Goal: Information Seeking & Learning: Understand process/instructions

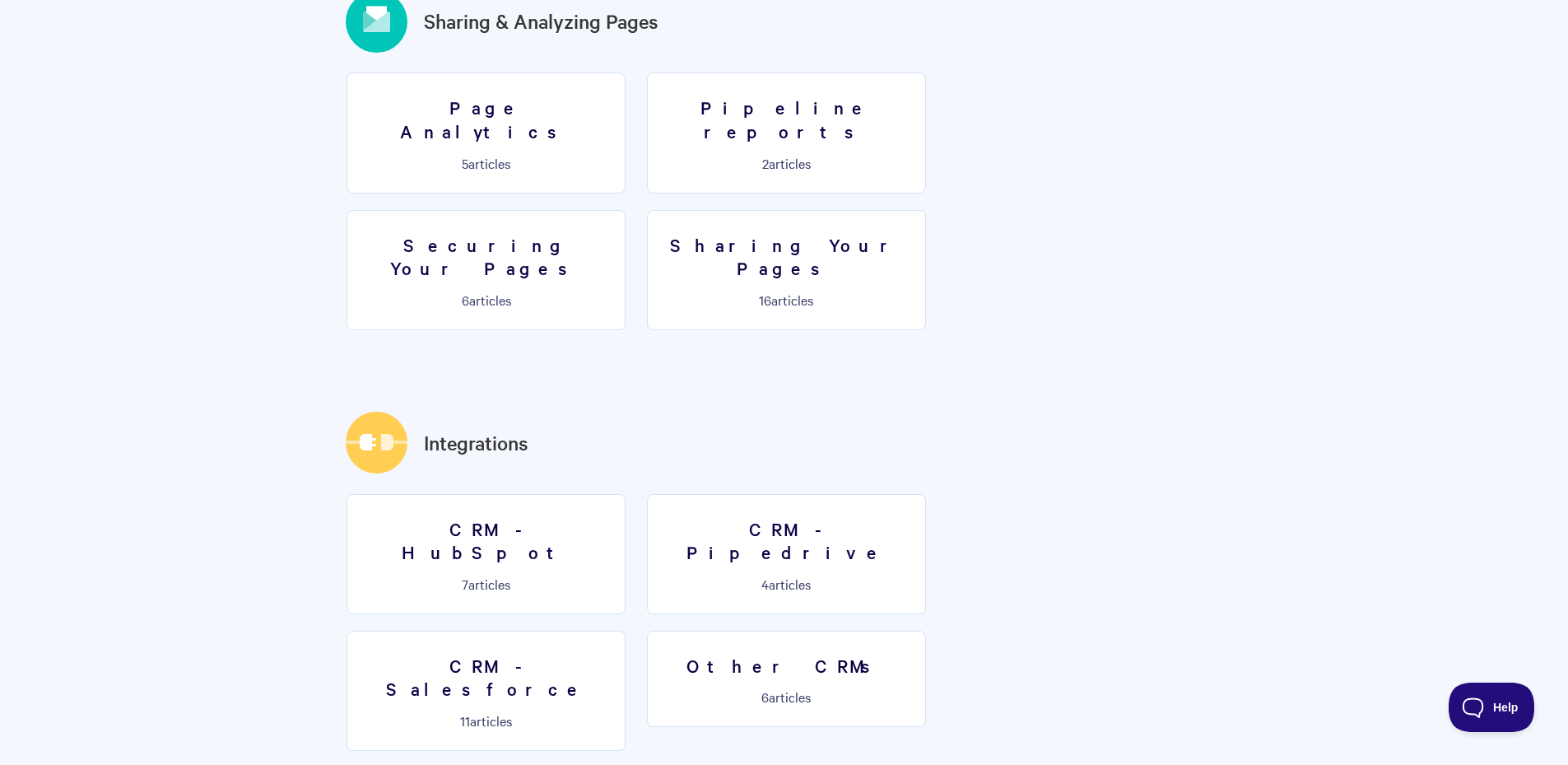
scroll to position [1939, 0]
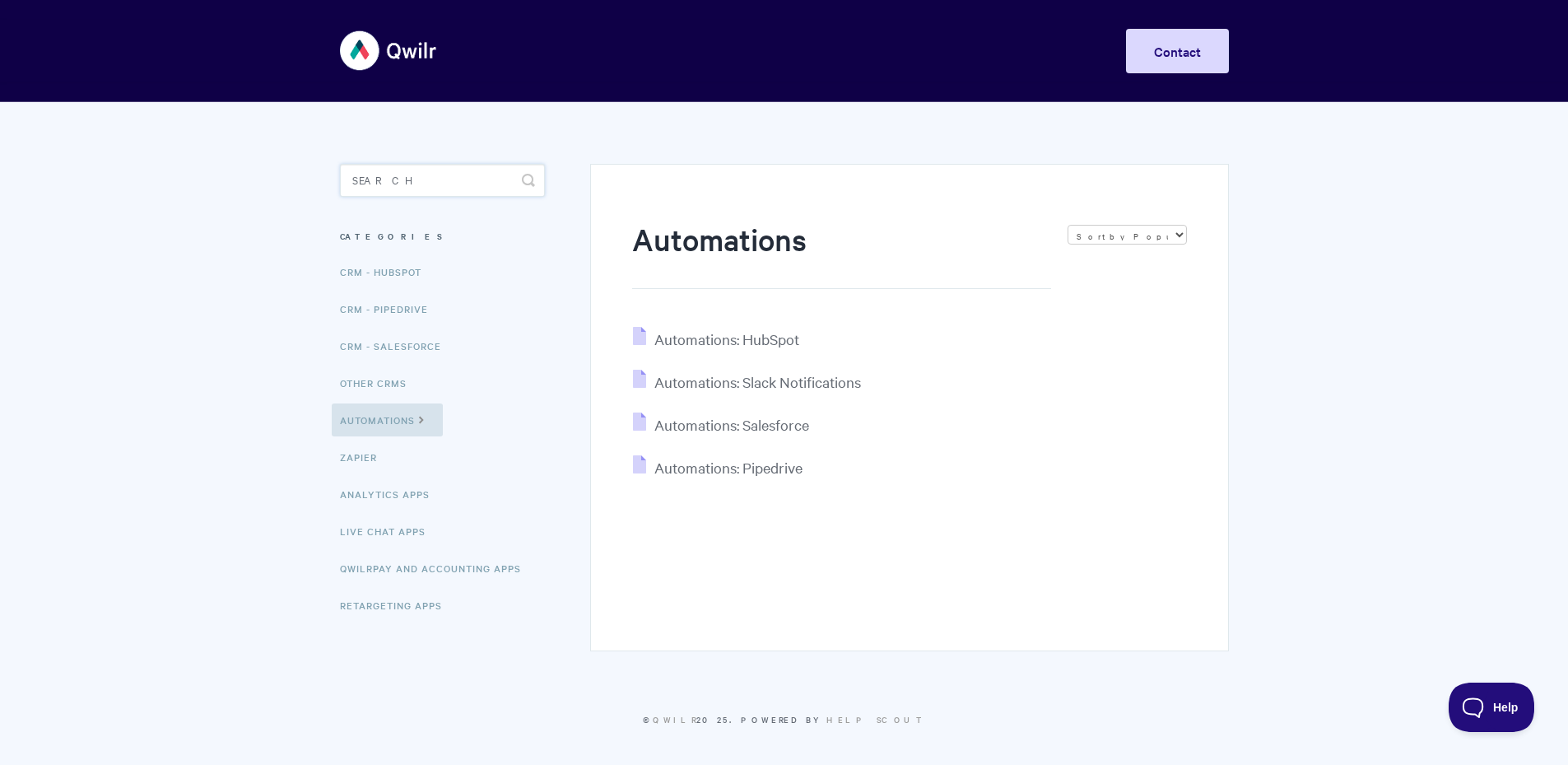
click at [422, 190] on input "Search" at bounding box center [442, 180] width 205 height 33
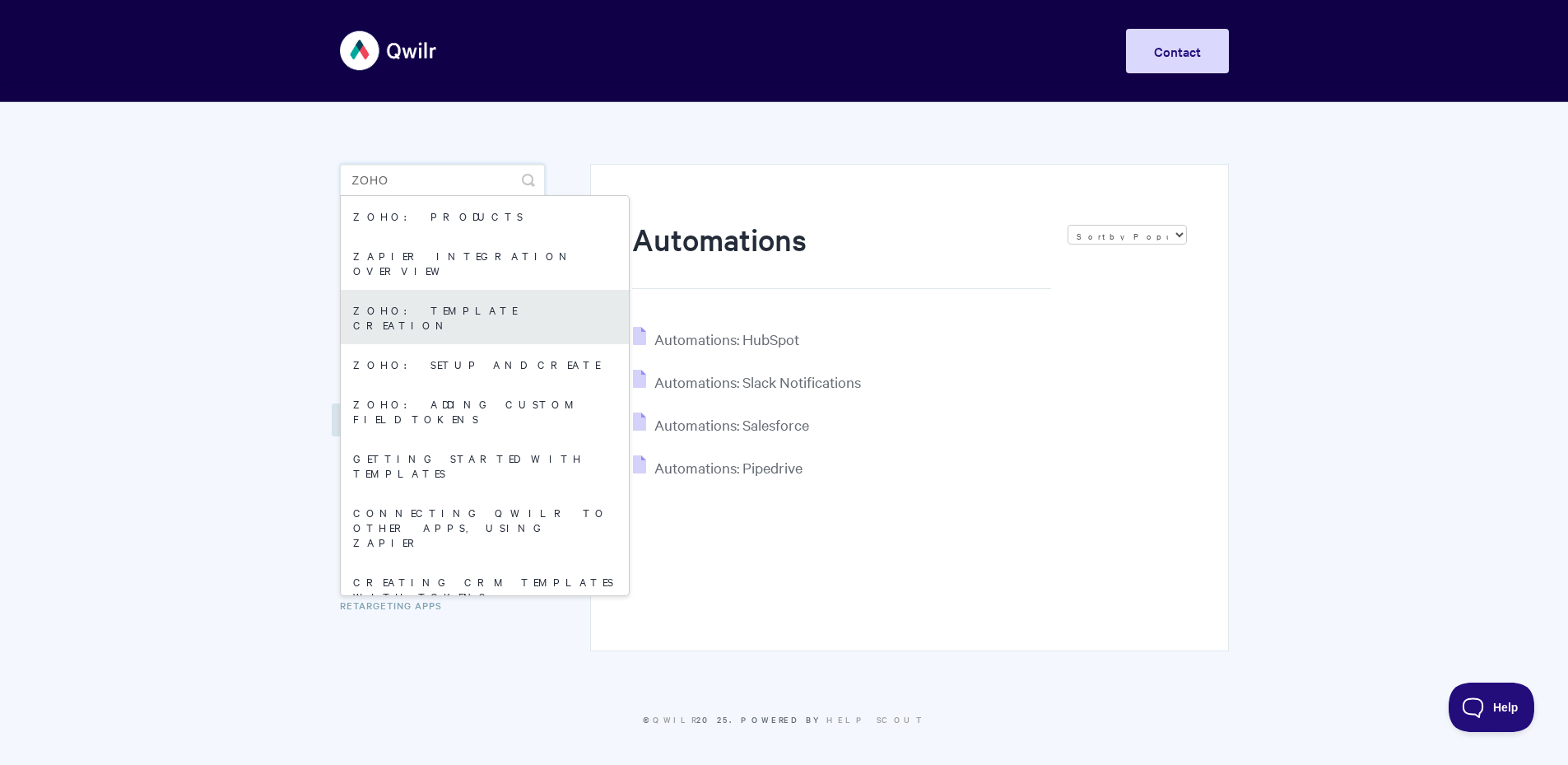
type input "zoho"
click at [446, 297] on link "Zoho: Template Creation" at bounding box center [484, 317] width 288 height 54
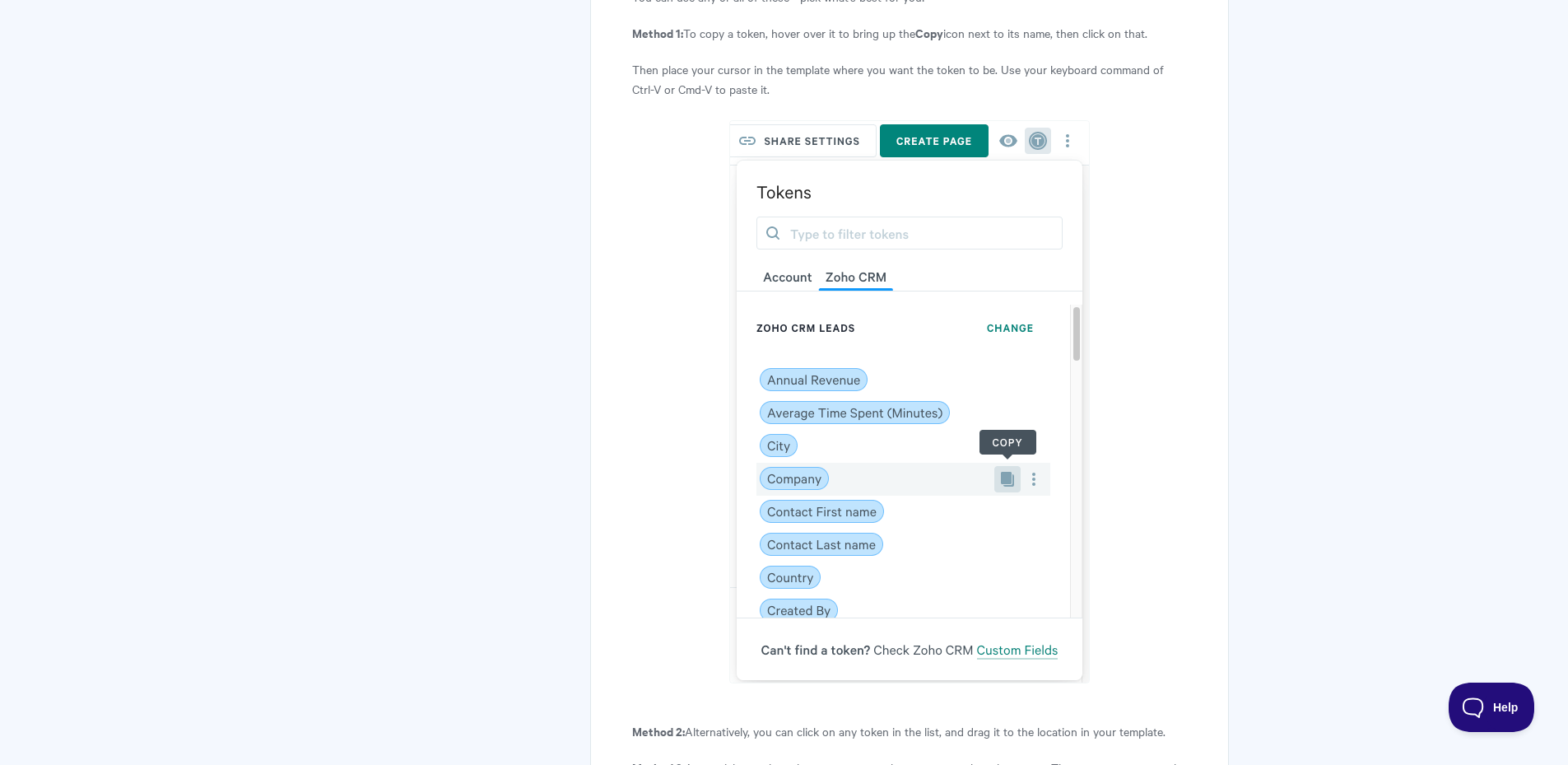
scroll to position [4280, 0]
